Goal: Task Accomplishment & Management: Manage account settings

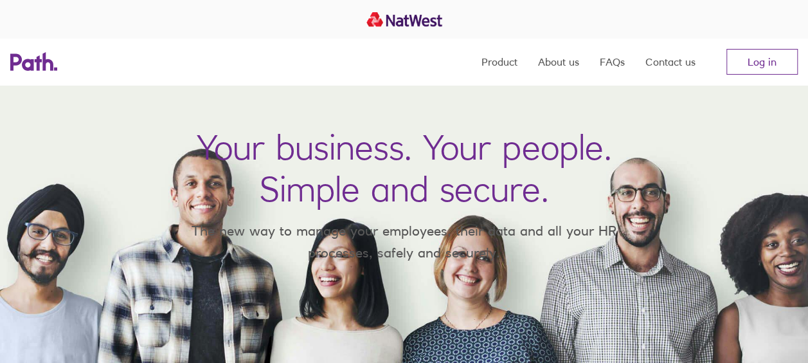
click at [763, 75] on nav "Product About us FAQs Contact us Log in" at bounding box center [640, 62] width 316 height 46
click at [759, 64] on link "Log in" at bounding box center [762, 62] width 71 height 26
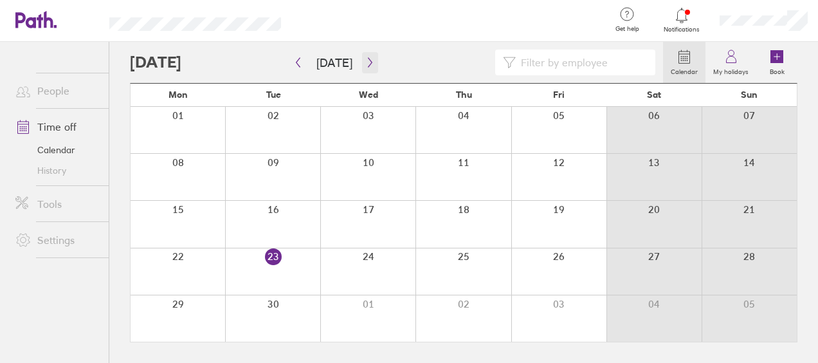
click at [368, 54] on button "button" at bounding box center [370, 62] width 16 height 21
click at [187, 170] on div at bounding box center [178, 177] width 95 height 46
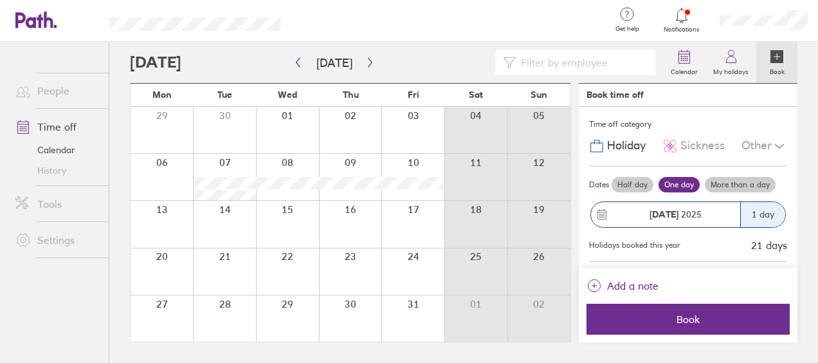
click at [167, 176] on div at bounding box center [162, 177] width 62 height 46
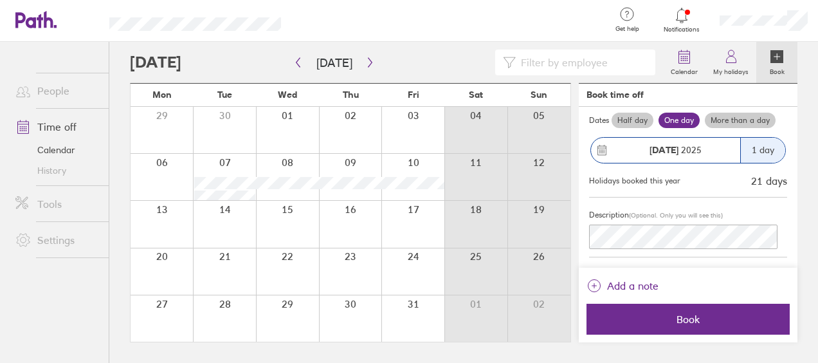
scroll to position [125, 0]
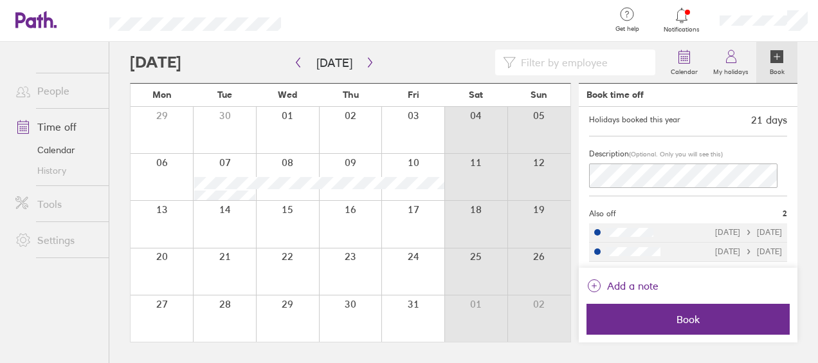
click at [179, 179] on div at bounding box center [162, 177] width 62 height 46
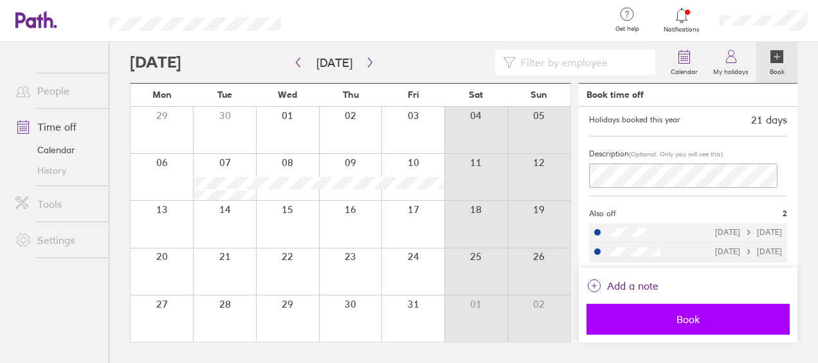
click at [714, 320] on span "Book" at bounding box center [687, 319] width 185 height 12
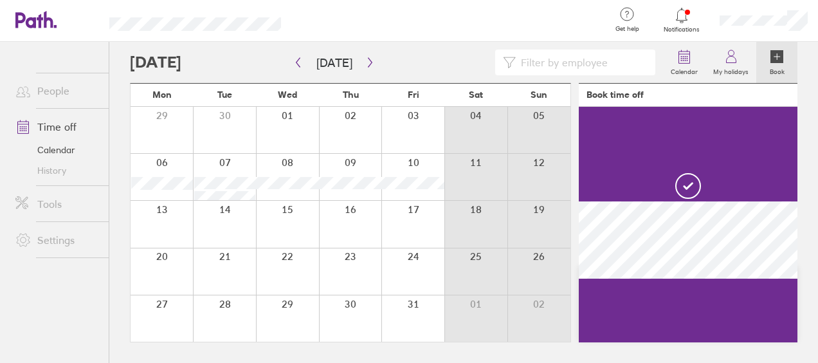
click at [165, 174] on div at bounding box center [162, 177] width 62 height 46
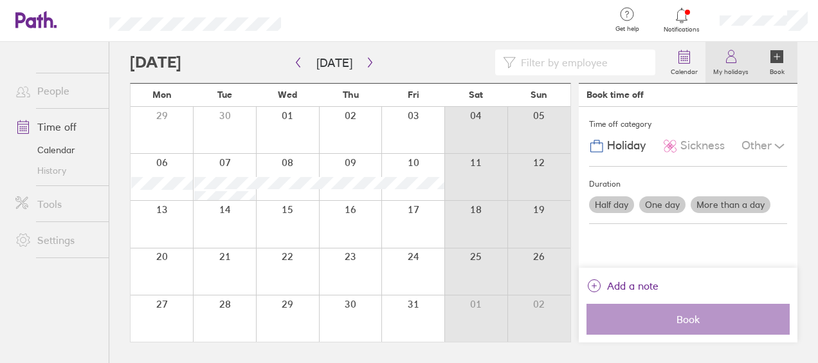
click at [729, 70] on label "My holidays" at bounding box center [730, 70] width 51 height 12
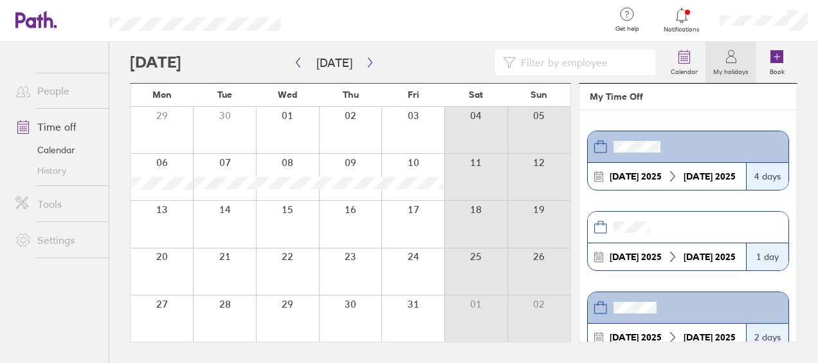
click at [686, 20] on icon at bounding box center [681, 15] width 11 height 15
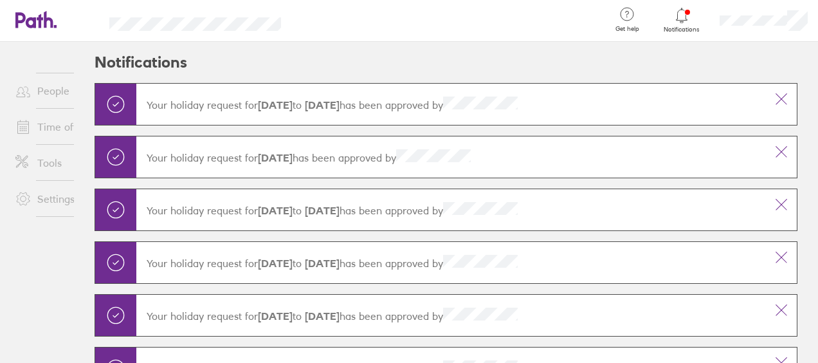
click at [686, 20] on icon at bounding box center [681, 15] width 11 height 15
click at [63, 127] on link "Time off" at bounding box center [57, 127] width 104 height 26
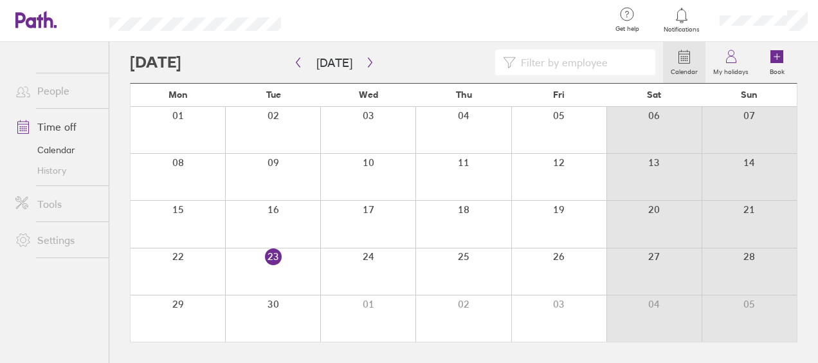
click at [51, 88] on link "People" at bounding box center [57, 91] width 104 height 26
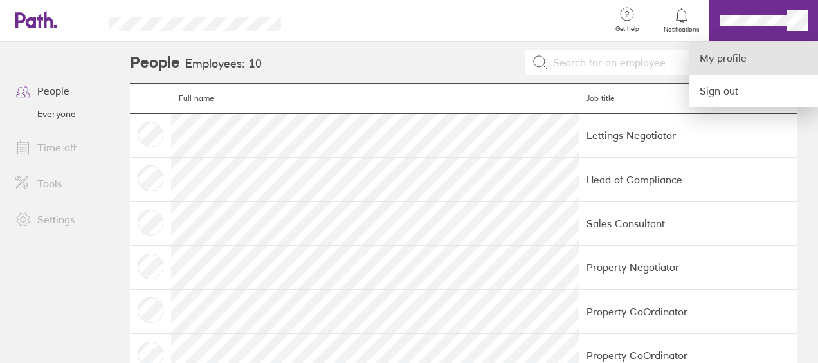
click at [711, 65] on link "My profile" at bounding box center [753, 58] width 129 height 33
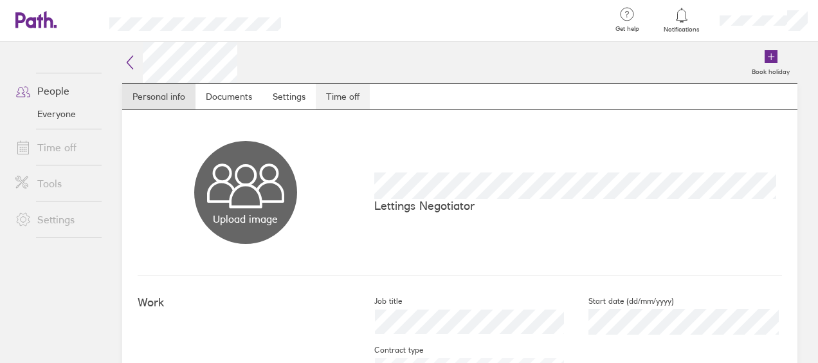
click at [340, 98] on link "Time off" at bounding box center [343, 97] width 54 height 26
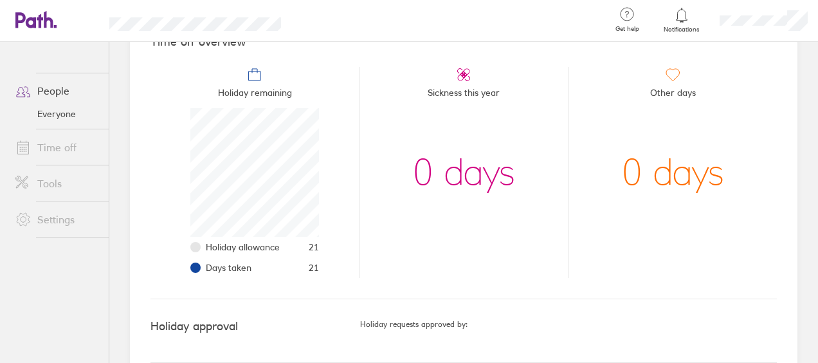
scroll to position [150, 0]
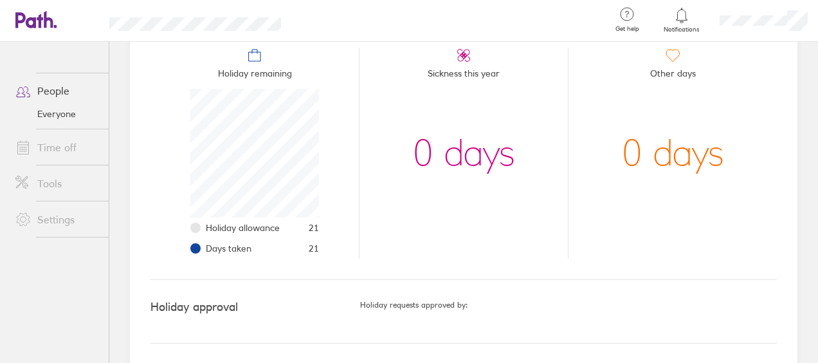
click at [243, 56] on li "Holiday remaining Holiday allowance 21 Days taken 21" at bounding box center [254, 153] width 208 height 211
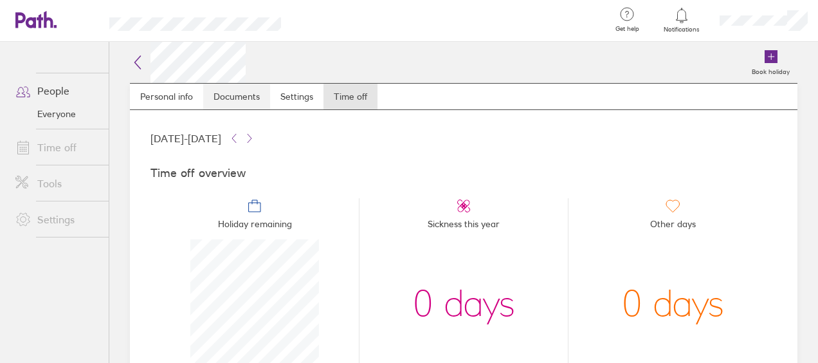
click at [229, 98] on link "Documents" at bounding box center [236, 97] width 67 height 26
